Goal: Task Accomplishment & Management: Use online tool/utility

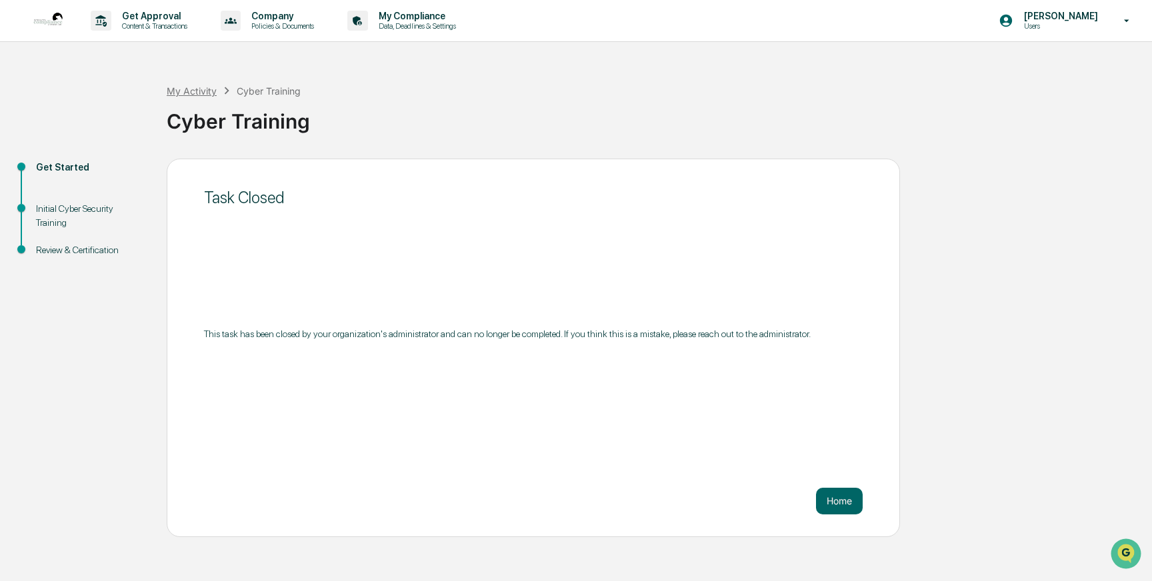
click at [198, 91] on div "My Activity" at bounding box center [192, 90] width 50 height 11
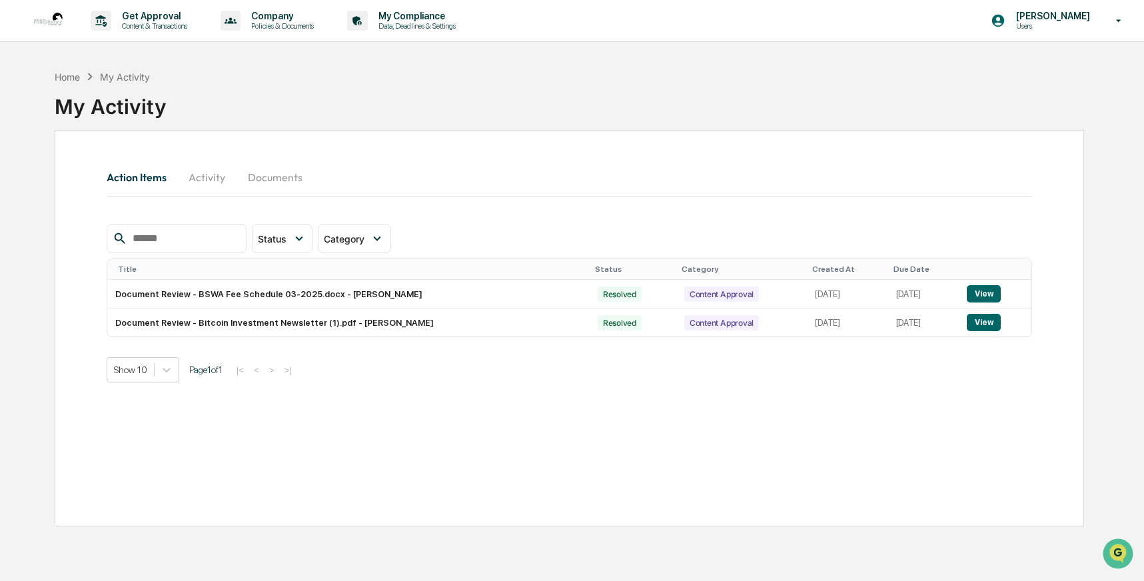
click at [202, 179] on button "Activity" at bounding box center [207, 177] width 60 height 32
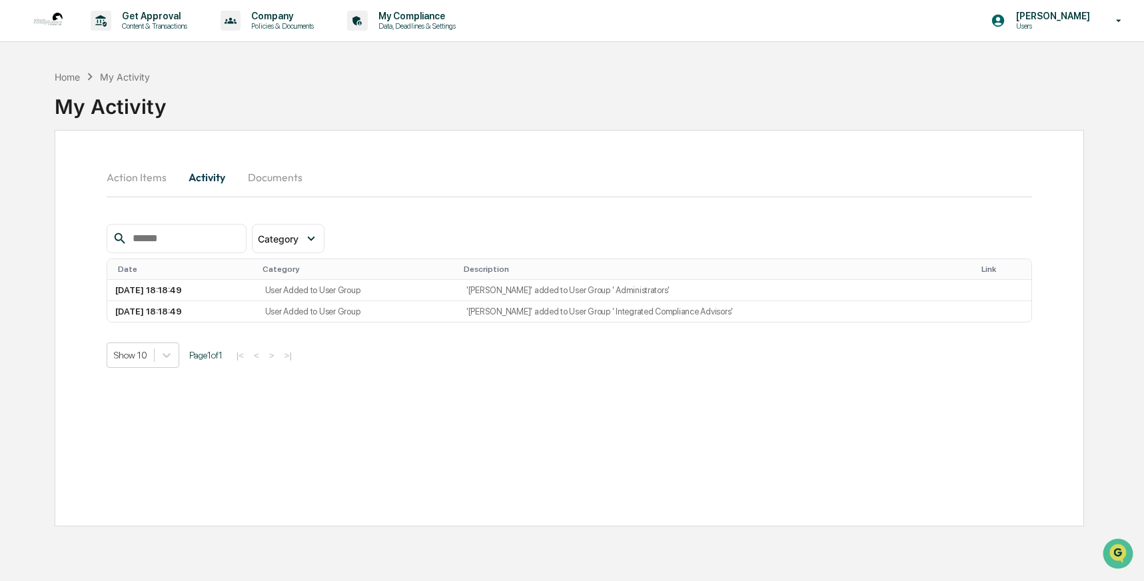
click at [154, 181] on button "Action Items" at bounding box center [142, 177] width 71 height 32
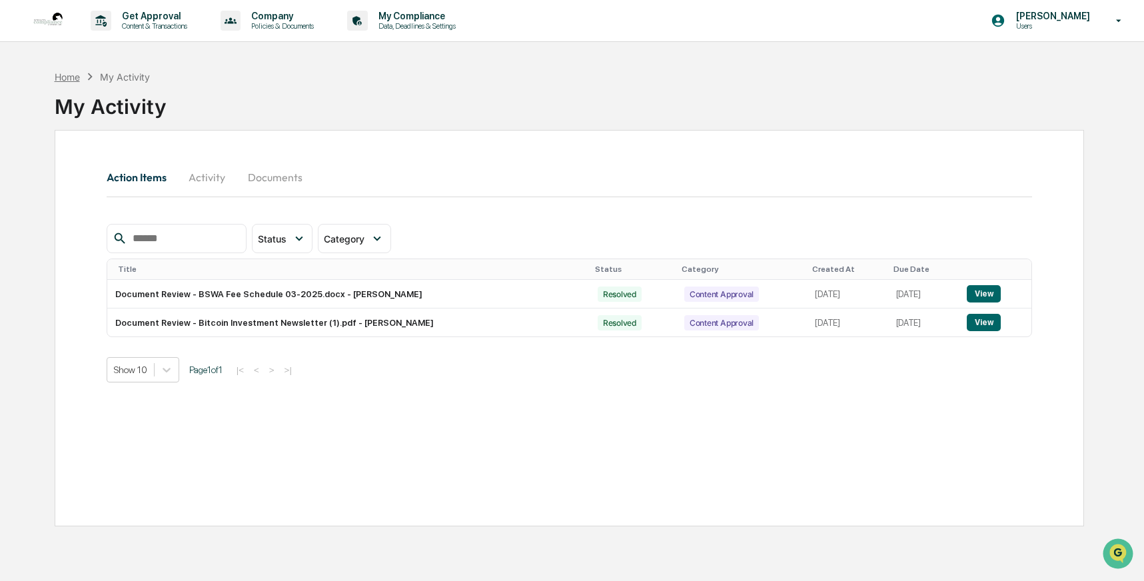
click at [75, 80] on div "Home" at bounding box center [67, 76] width 25 height 11
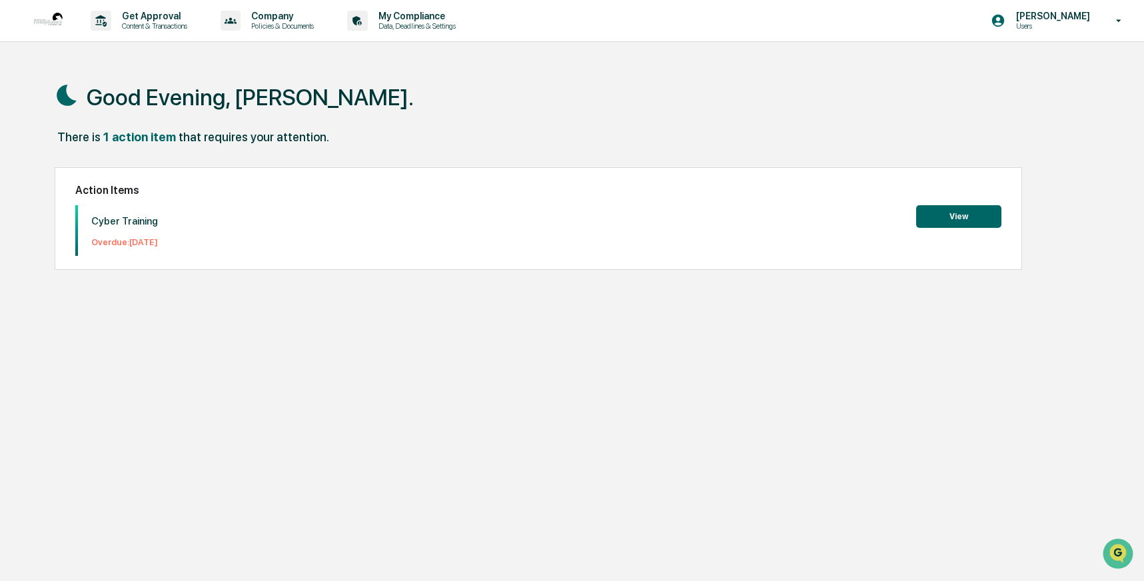
click at [960, 215] on button "View" at bounding box center [958, 216] width 85 height 23
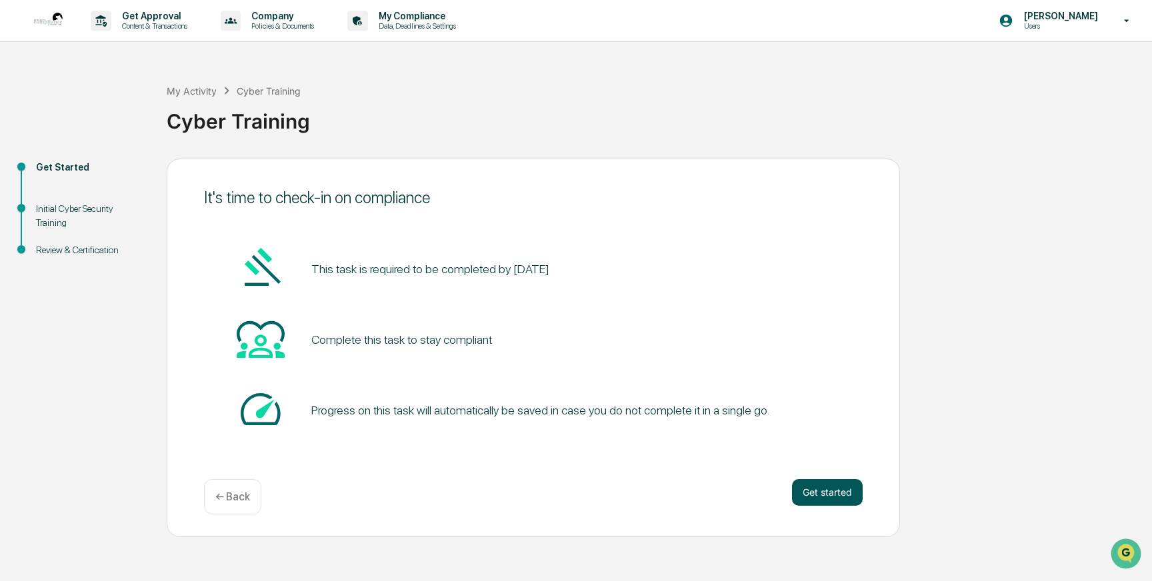
click at [840, 493] on button "Get started" at bounding box center [827, 492] width 71 height 27
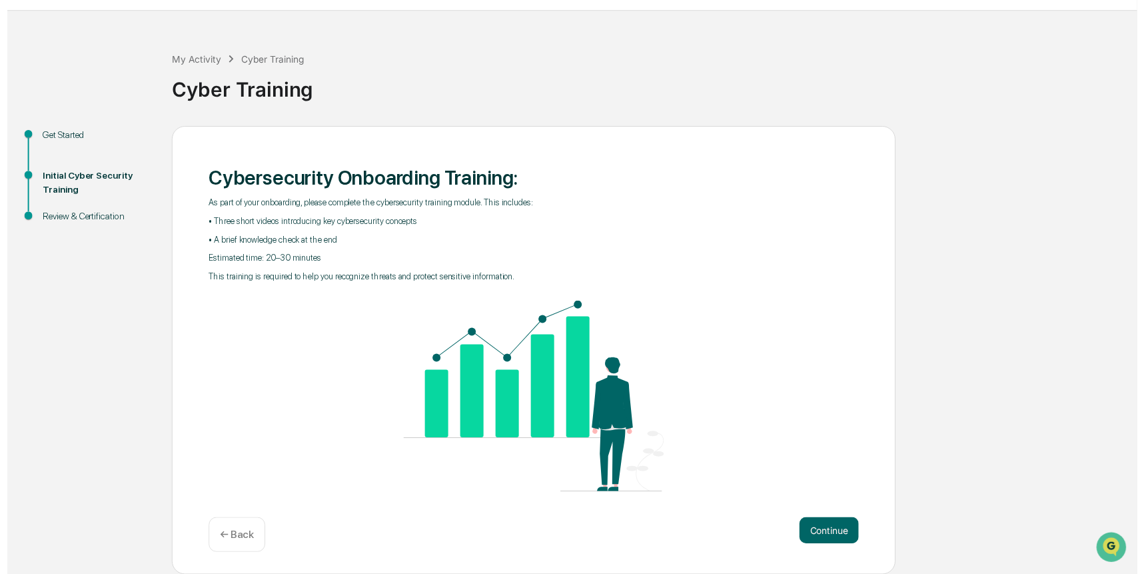
scroll to position [31, 0]
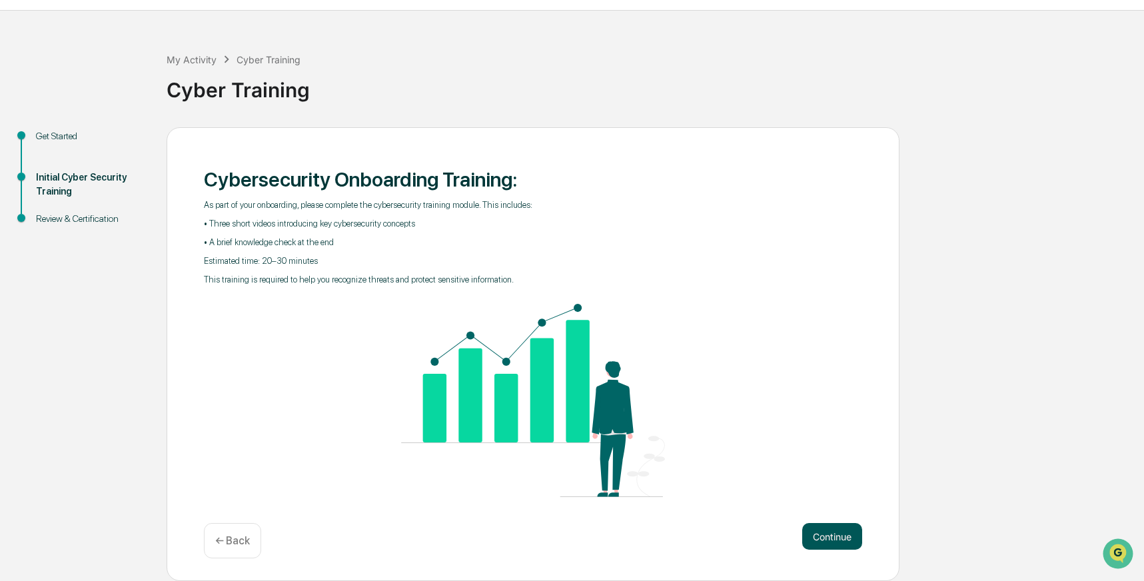
click at [830, 540] on button "Continue" at bounding box center [832, 536] width 60 height 27
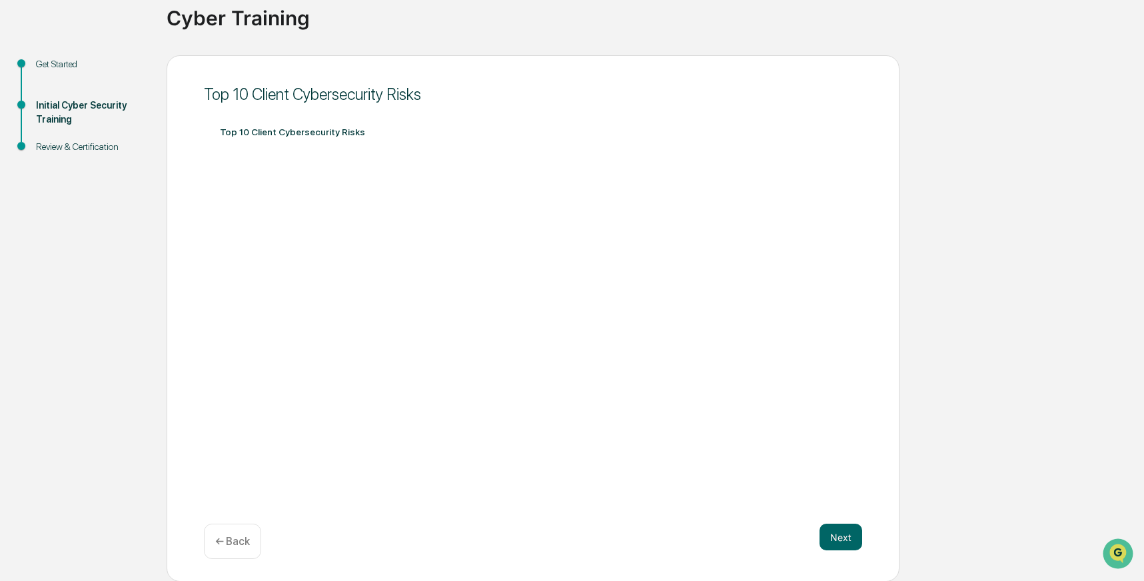
scroll to position [104, 0]
